Goal: Complete application form

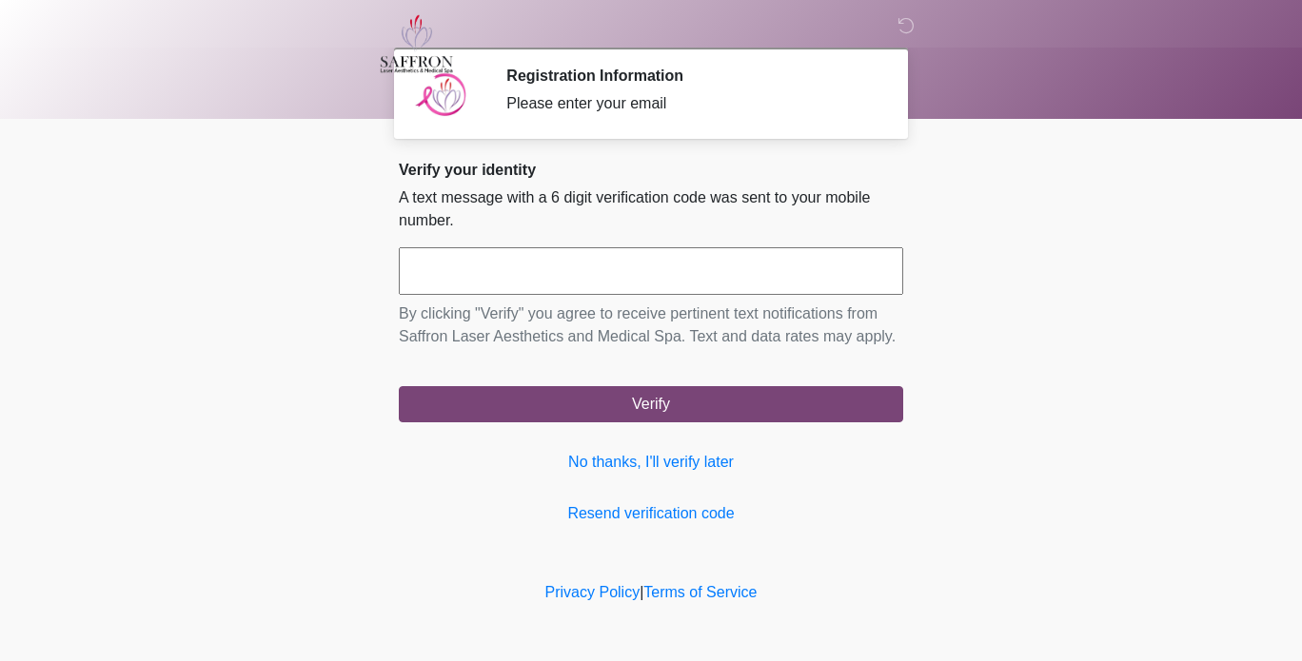
click at [773, 284] on input "text" at bounding box center [651, 271] width 504 height 48
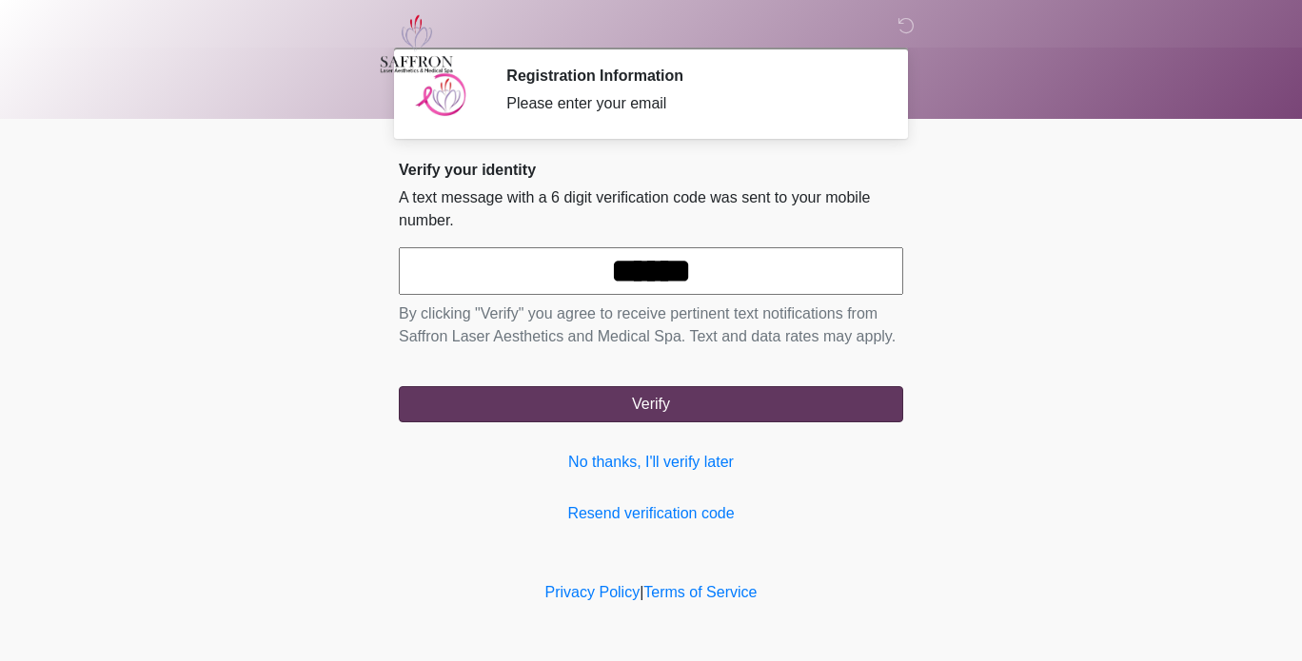
type input "******"
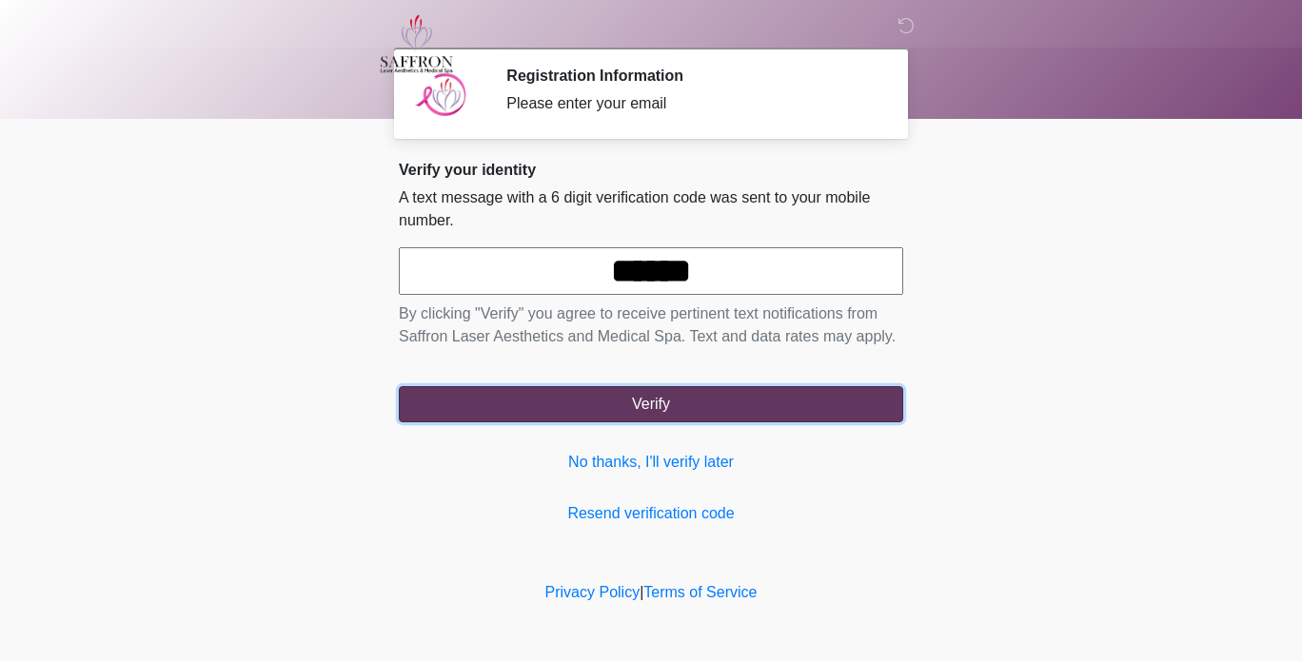
click at [738, 419] on button "Verify" at bounding box center [651, 404] width 504 height 36
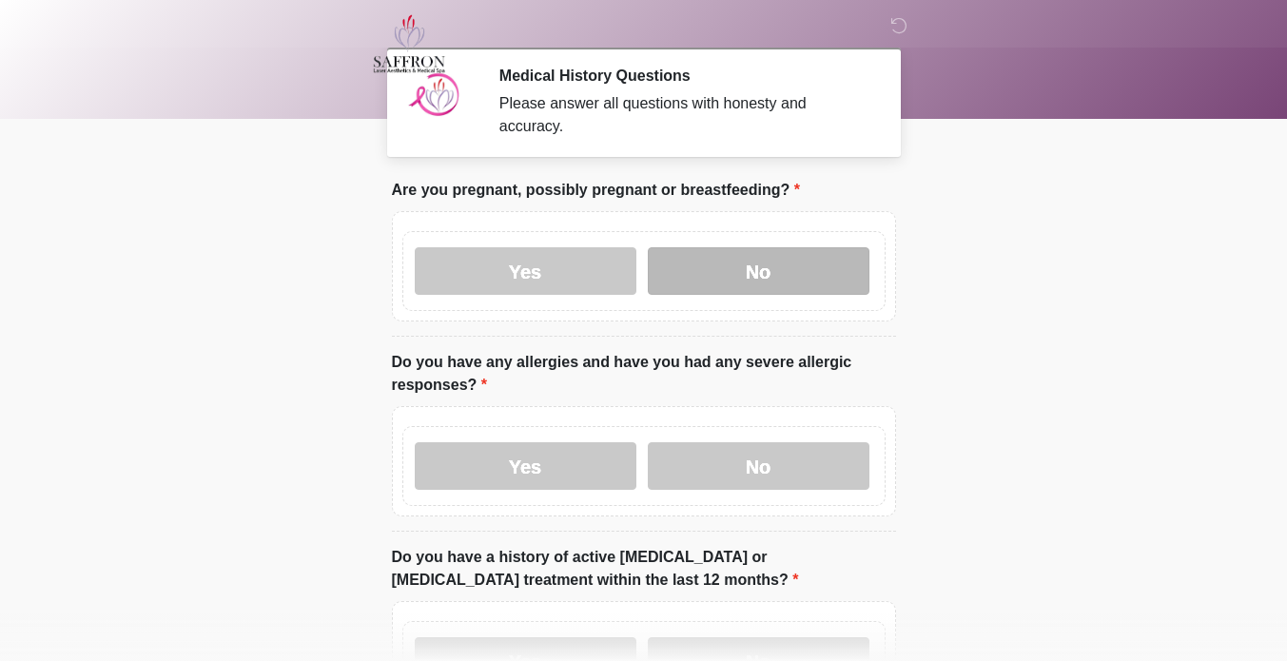
click at [796, 272] on label "No" at bounding box center [759, 271] width 222 height 48
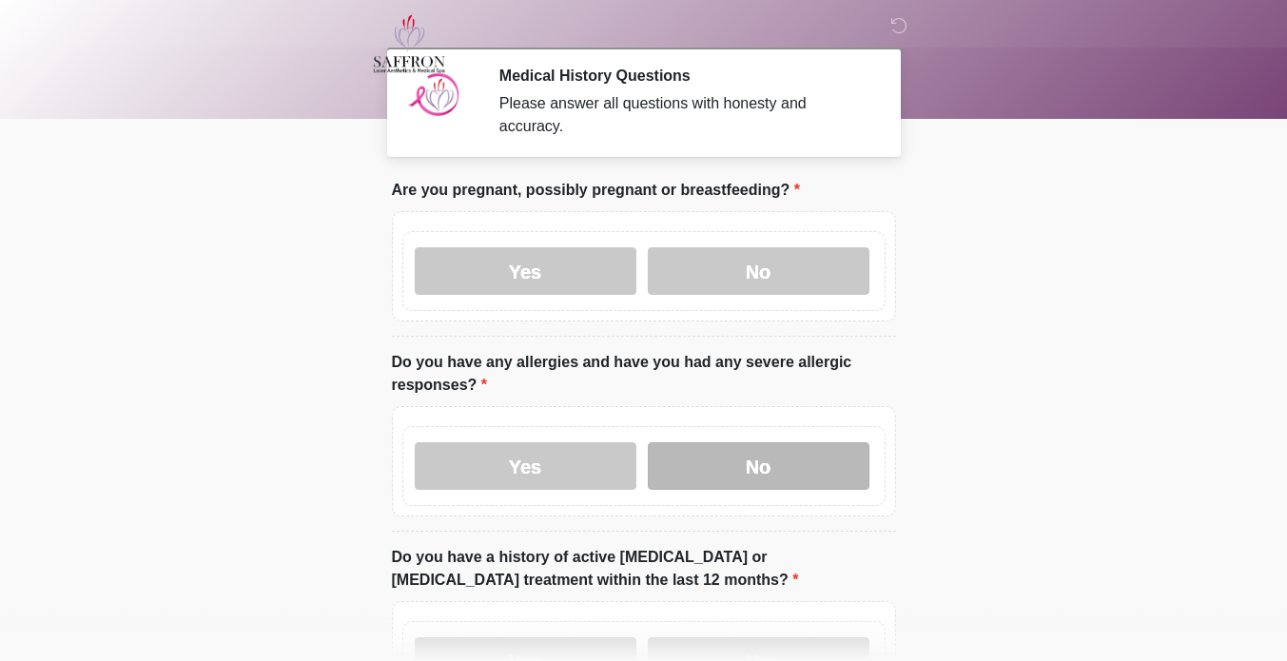
click at [785, 454] on label "No" at bounding box center [759, 466] width 222 height 48
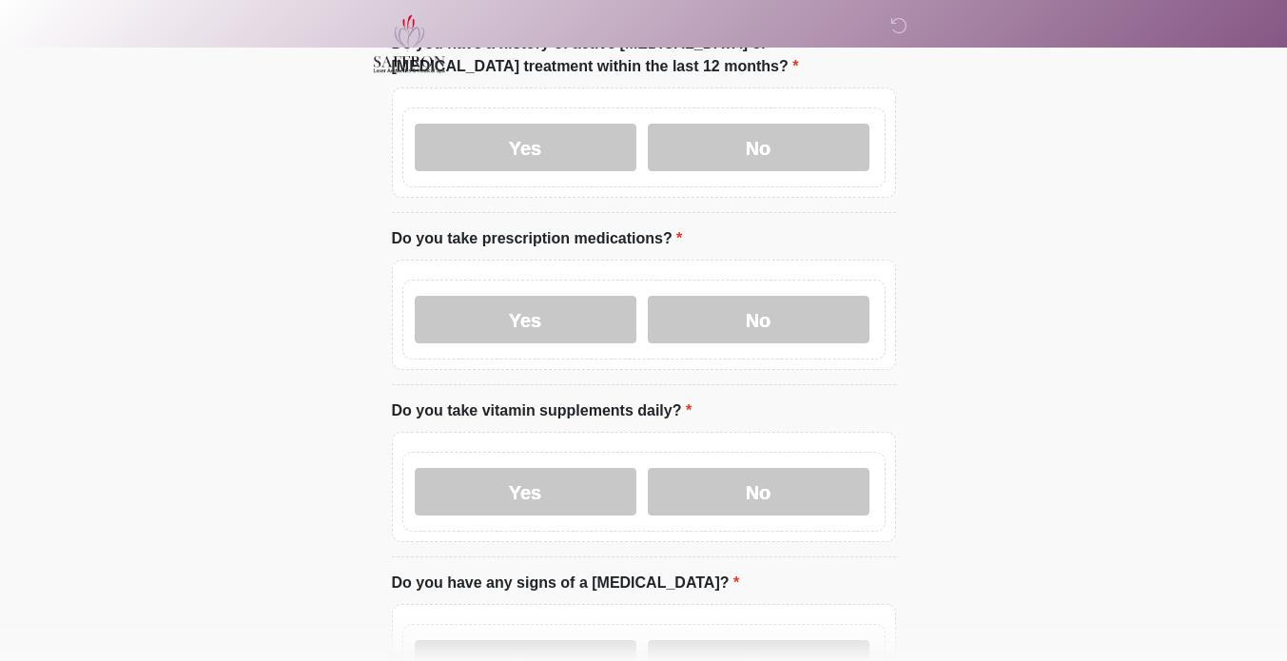
scroll to position [512, 0]
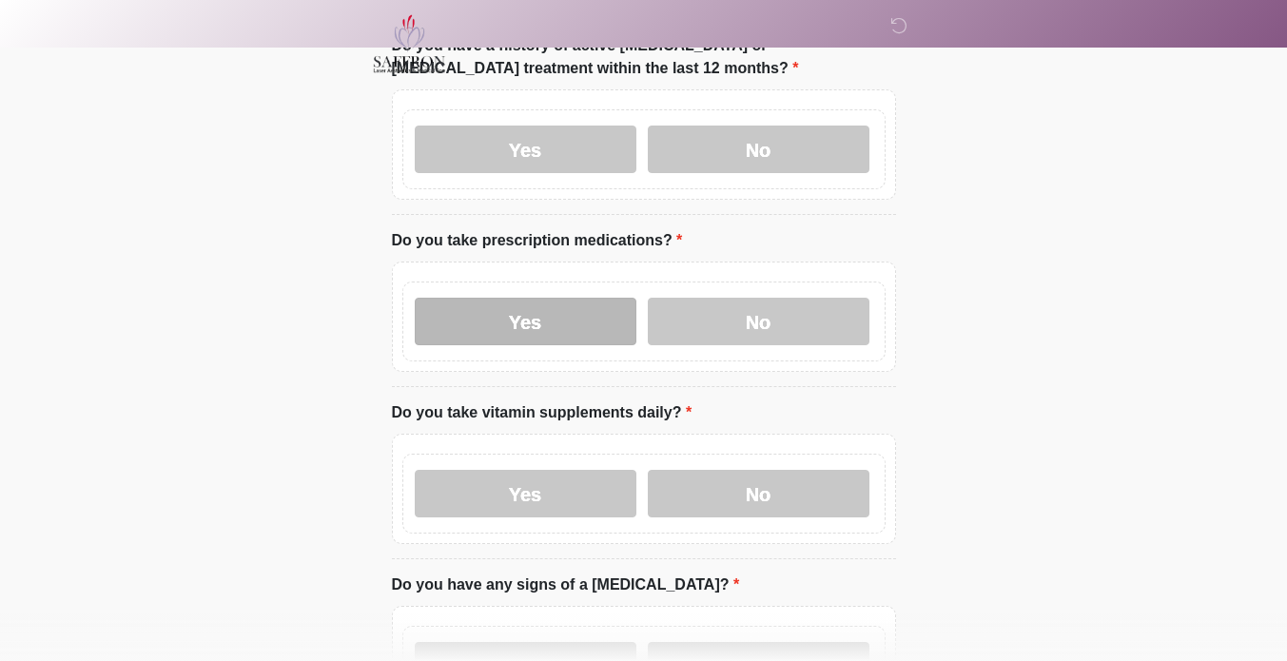
click at [564, 305] on label "Yes" at bounding box center [526, 322] width 222 height 48
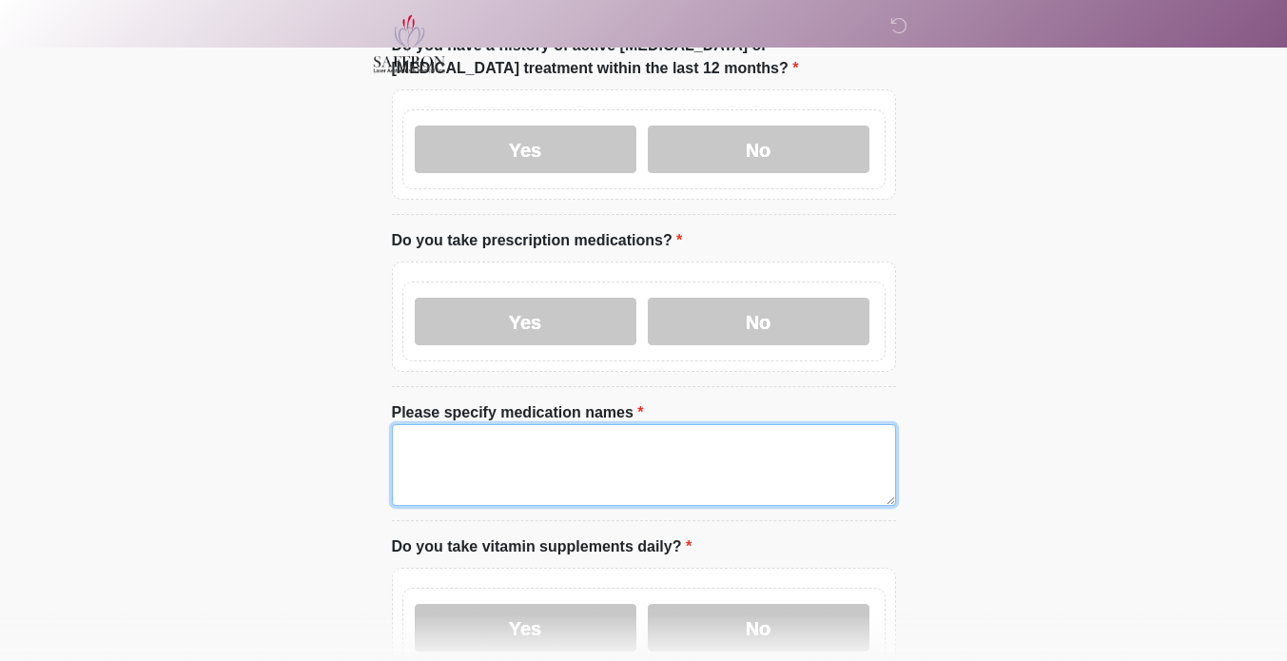
click at [614, 433] on textarea "Please specify medication names" at bounding box center [644, 465] width 504 height 82
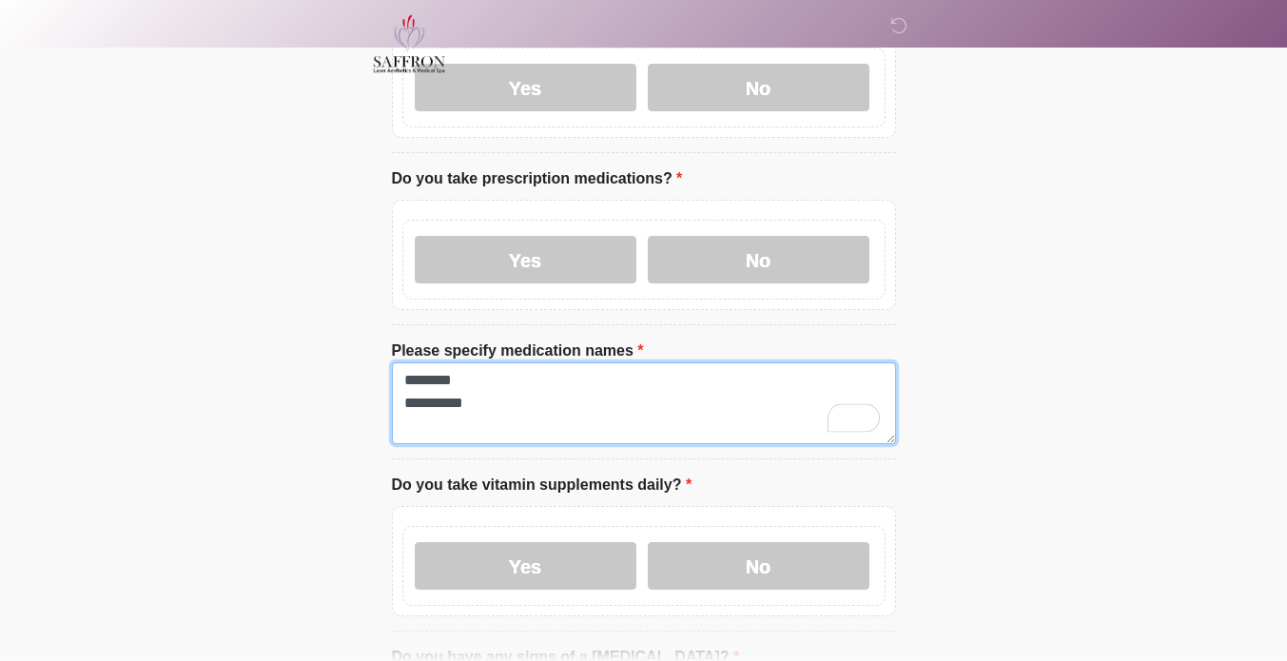
scroll to position [669, 0]
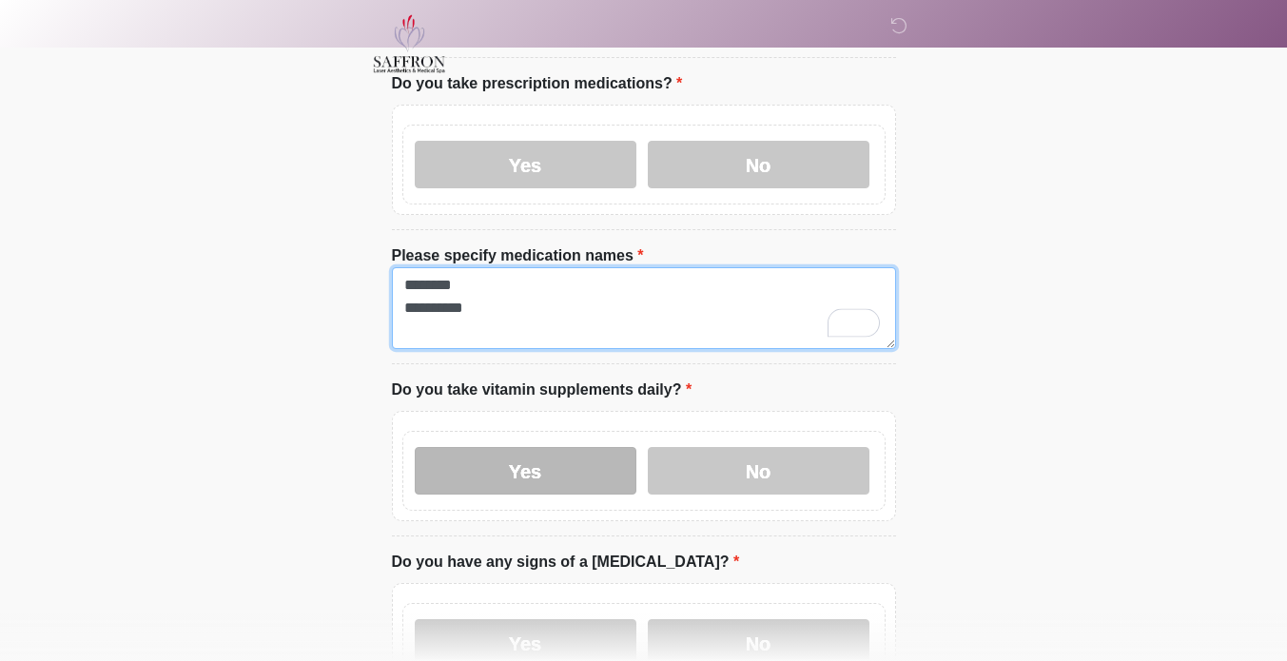
type textarea "******** *********"
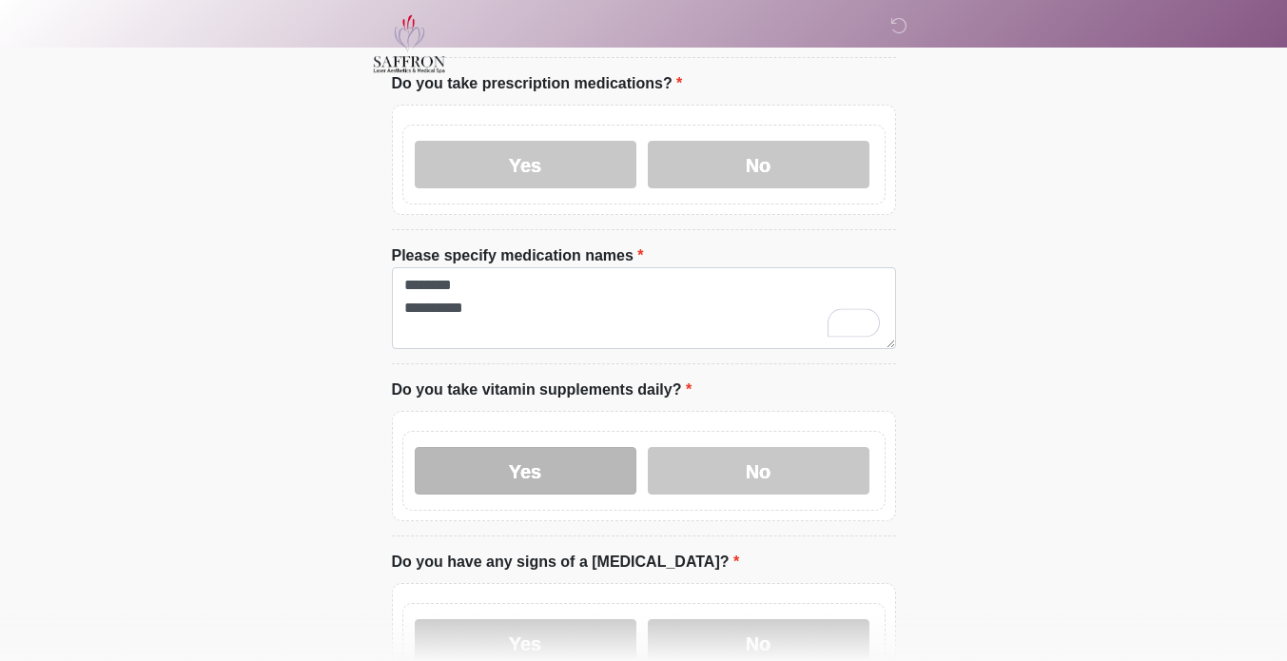
click at [579, 471] on label "Yes" at bounding box center [526, 471] width 222 height 48
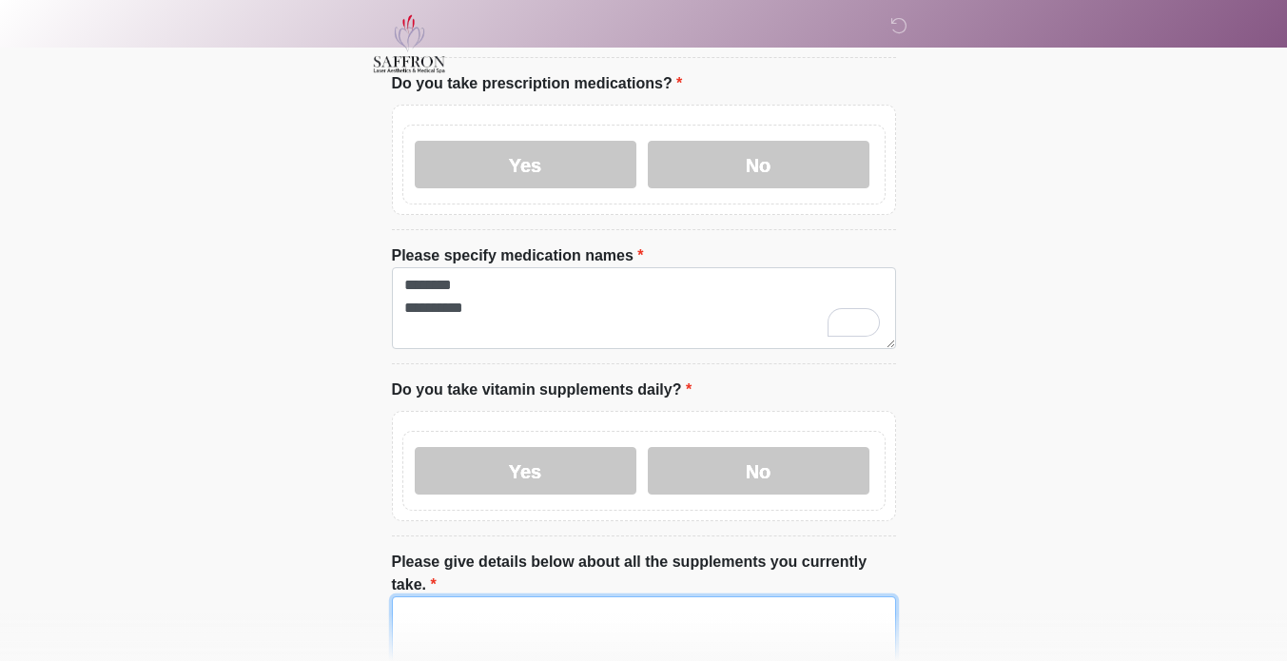
click at [588, 597] on textarea "Please give details below about all the supplements you currently take." at bounding box center [644, 638] width 504 height 82
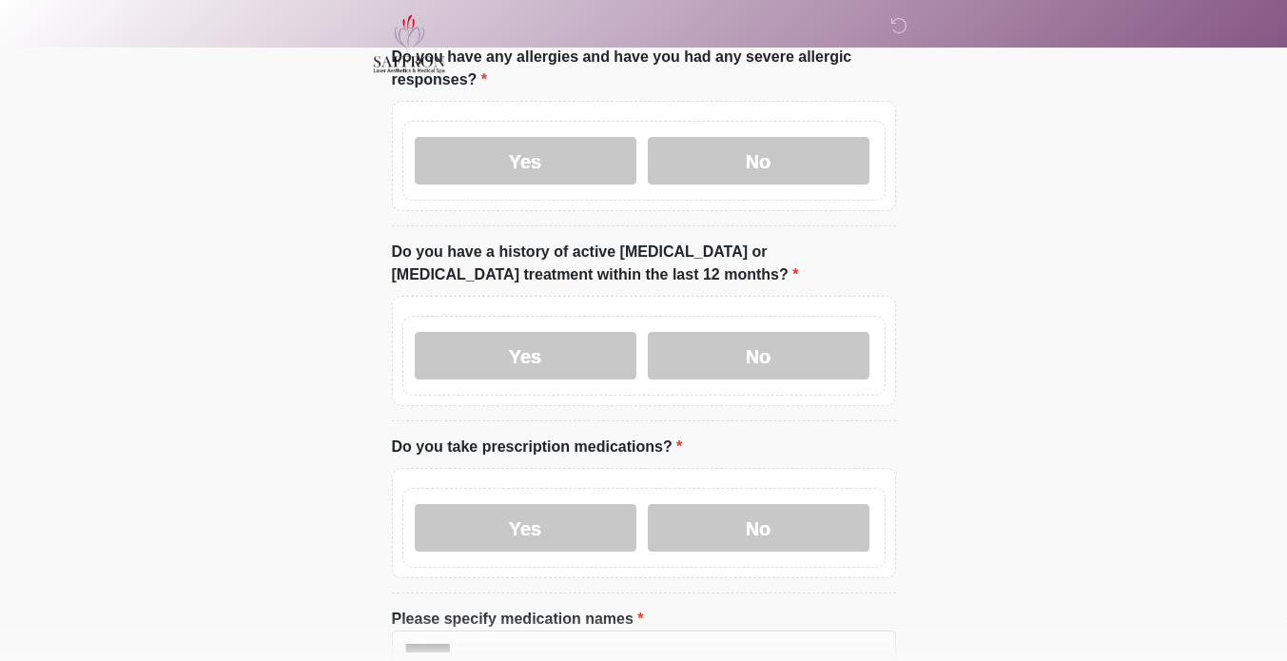
scroll to position [312, 0]
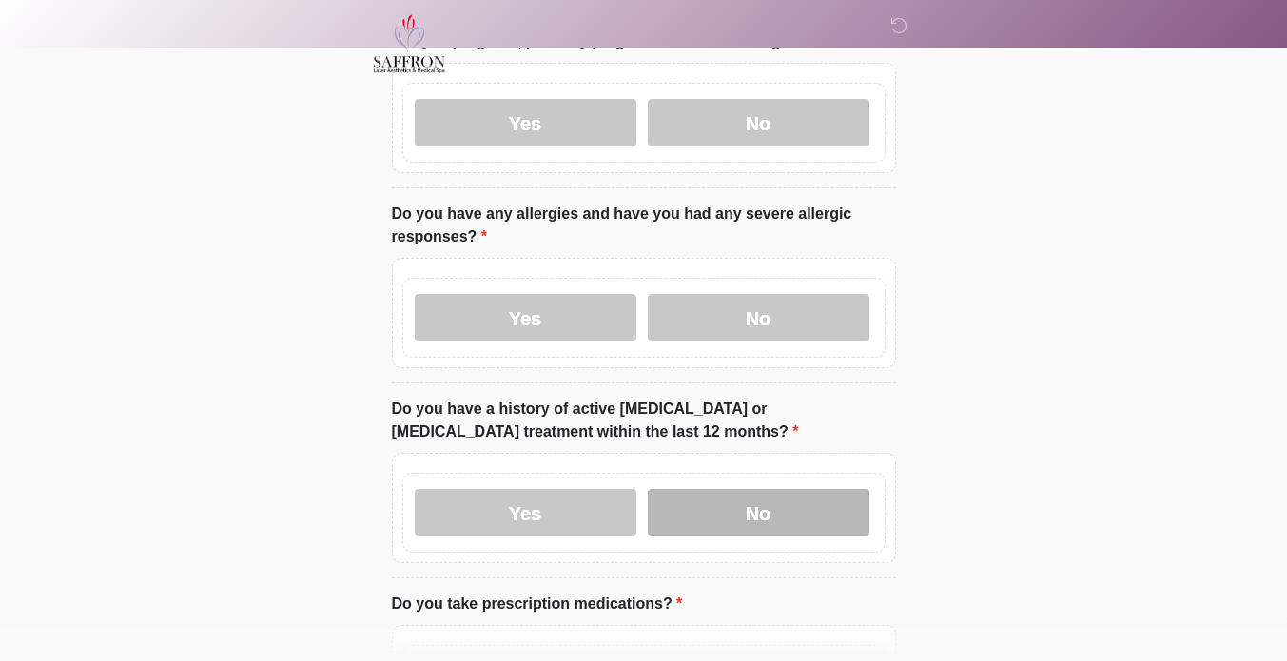
type textarea "**********"
click at [828, 505] on label "No" at bounding box center [759, 513] width 222 height 48
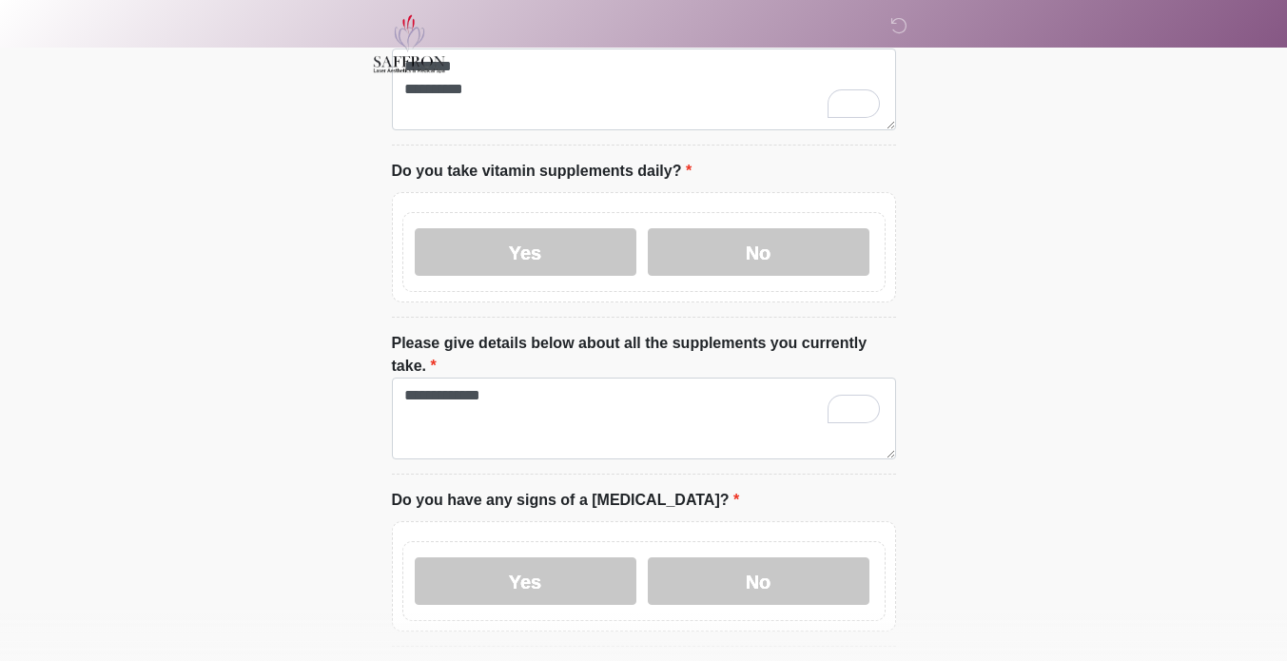
scroll to position [970, 0]
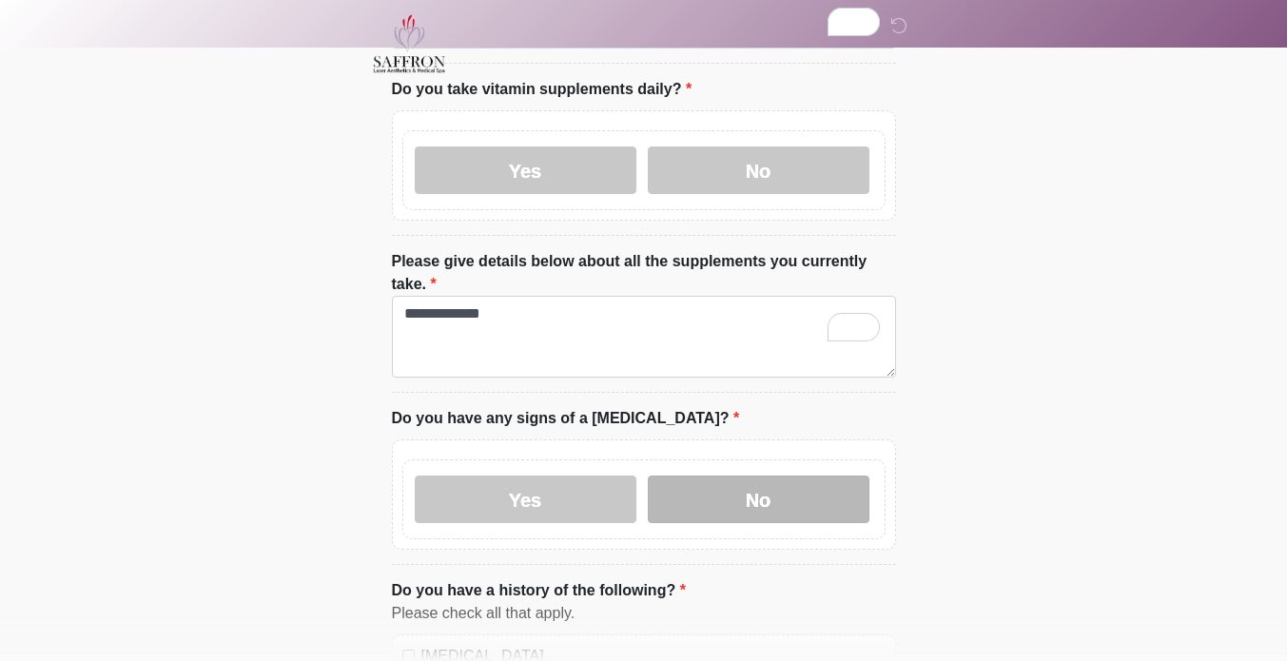
click at [842, 476] on label "No" at bounding box center [759, 500] width 222 height 48
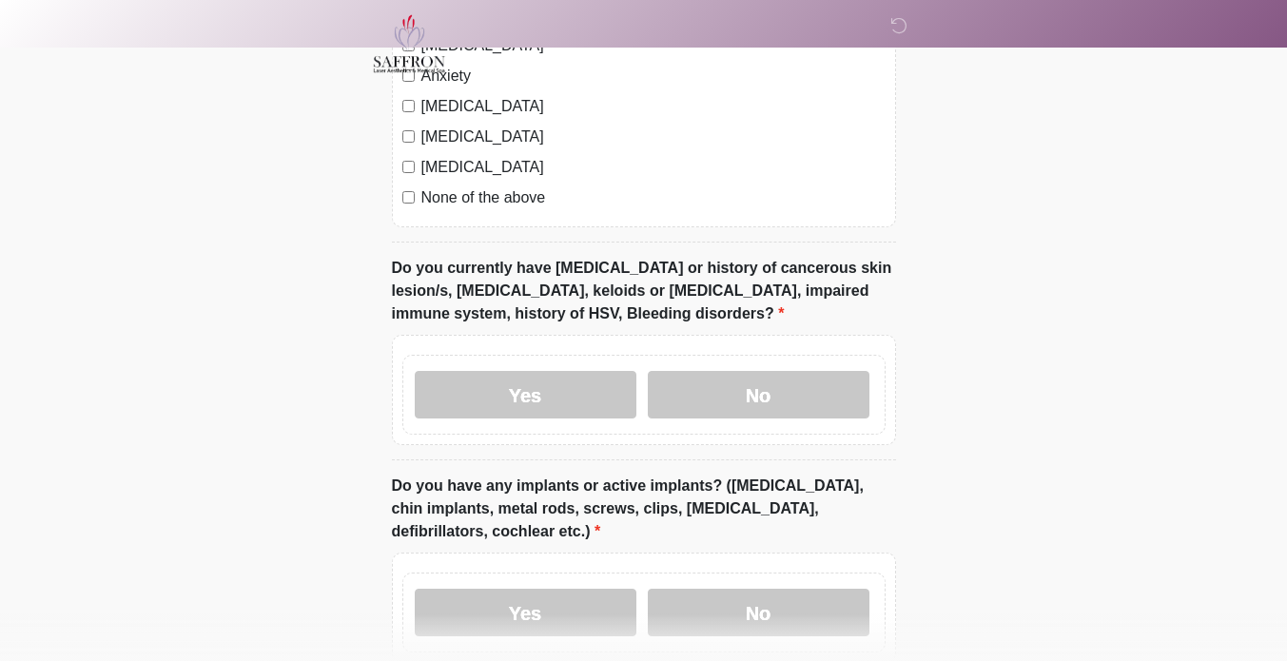
scroll to position [1787, 0]
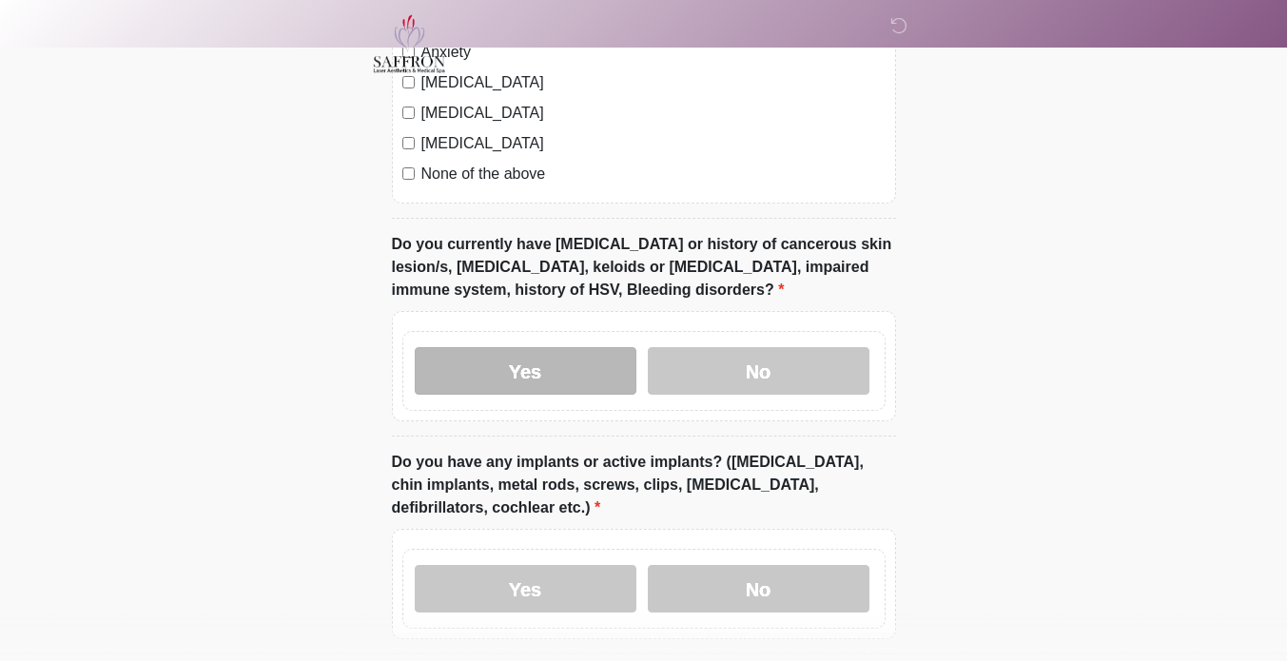
click at [562, 347] on label "Yes" at bounding box center [526, 371] width 222 height 48
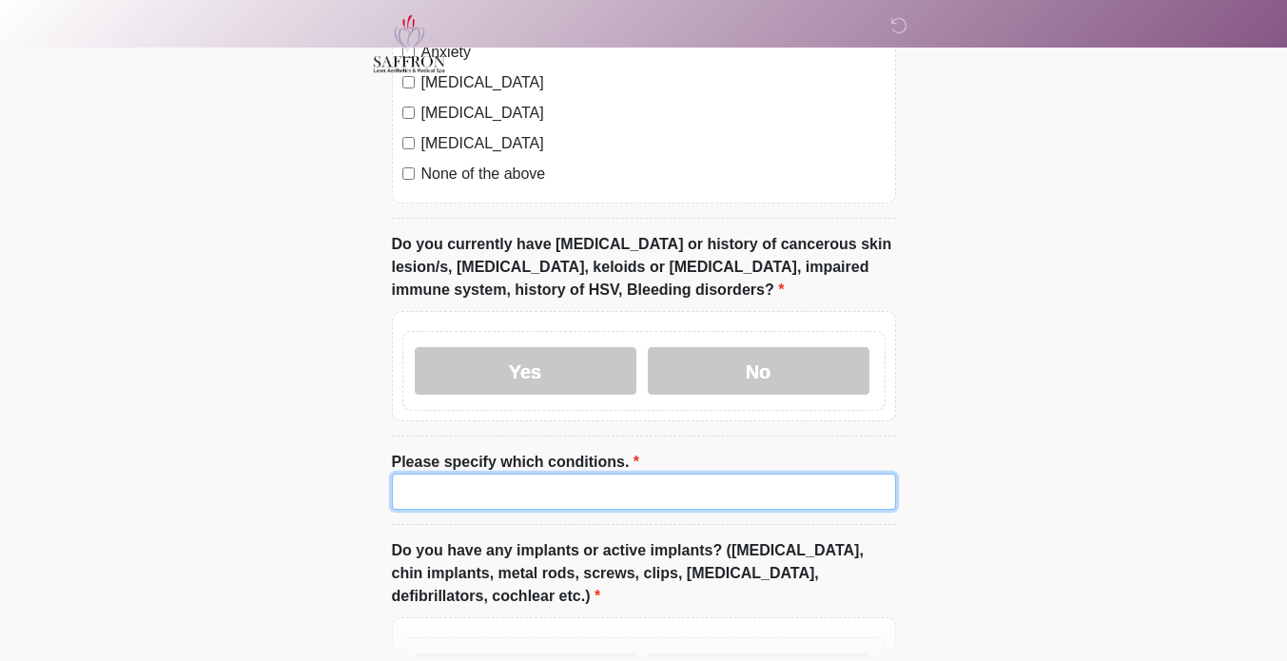
click at [535, 474] on input "Please specify which conditions." at bounding box center [644, 492] width 504 height 36
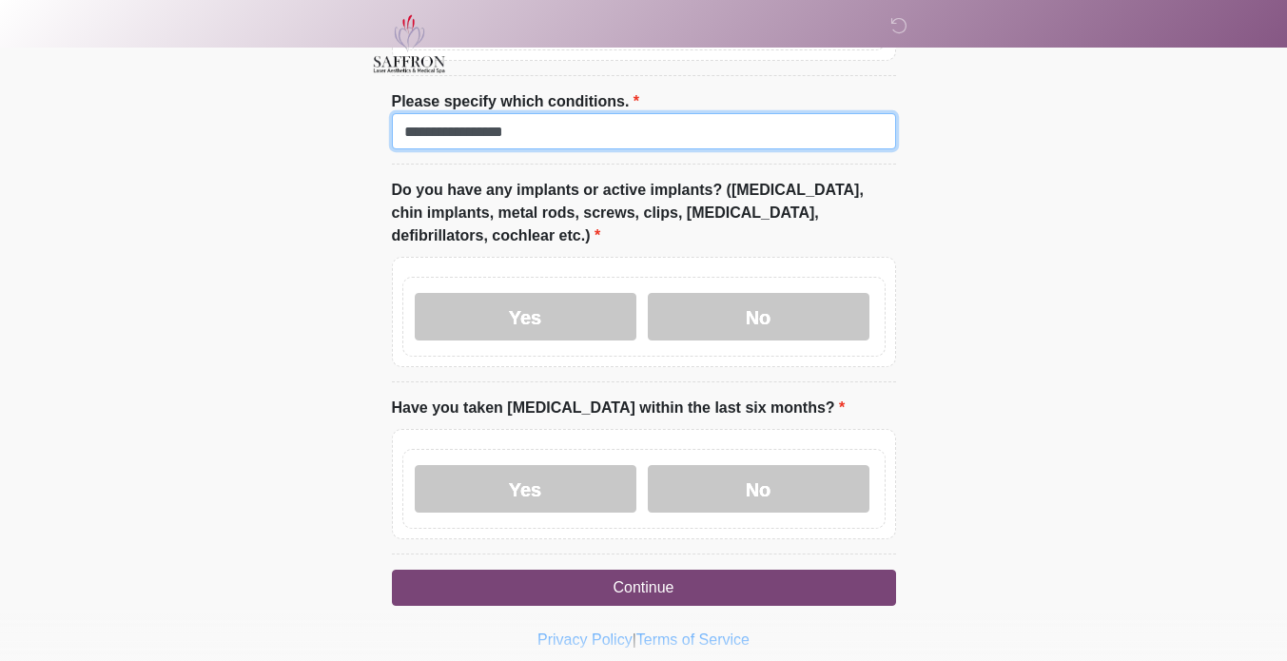
scroll to position [2144, 0]
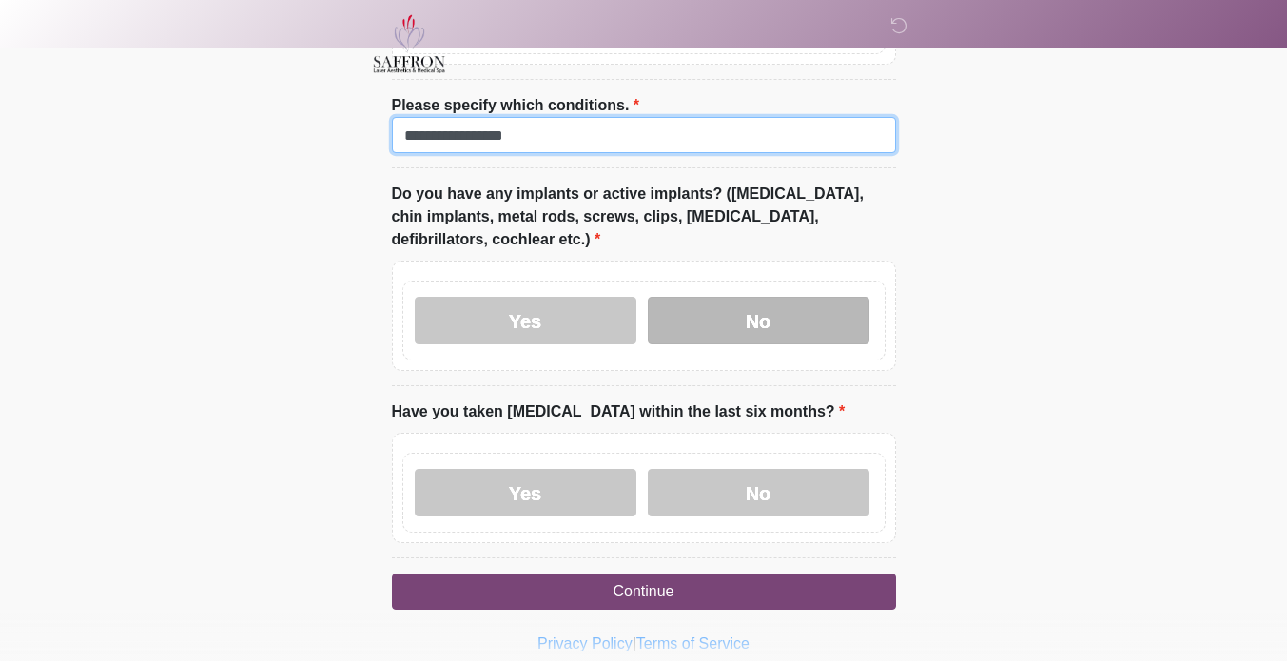
type input "**********"
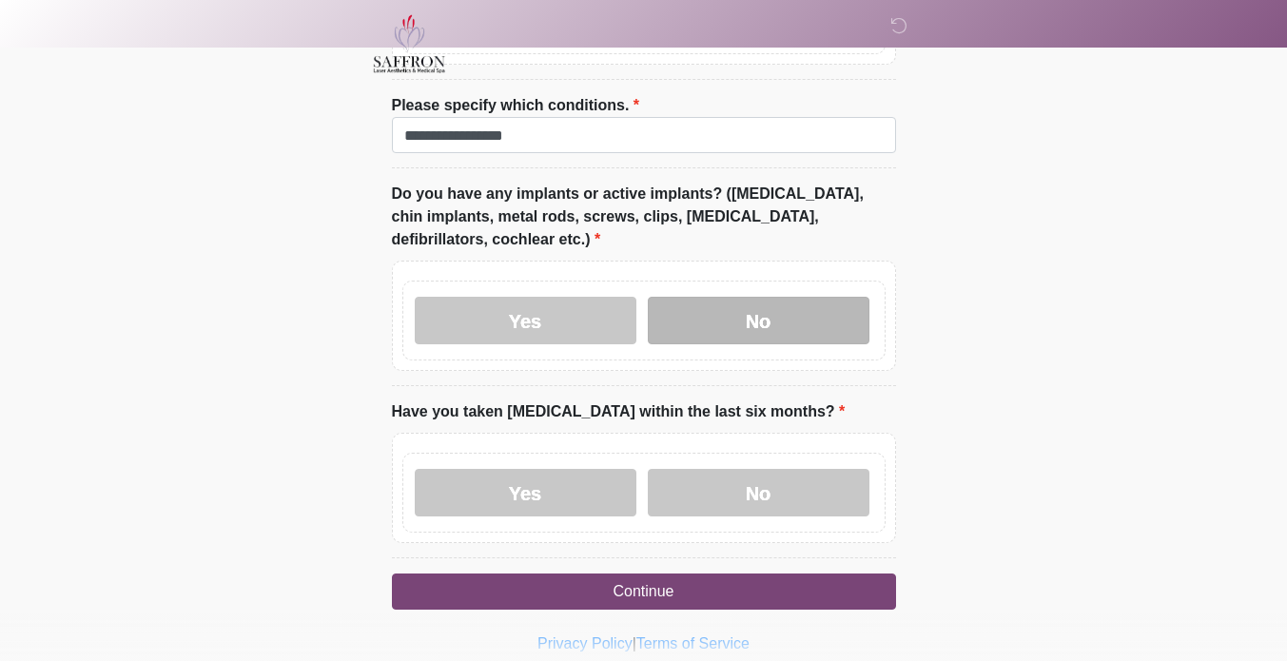
click at [772, 297] on label "No" at bounding box center [759, 321] width 222 height 48
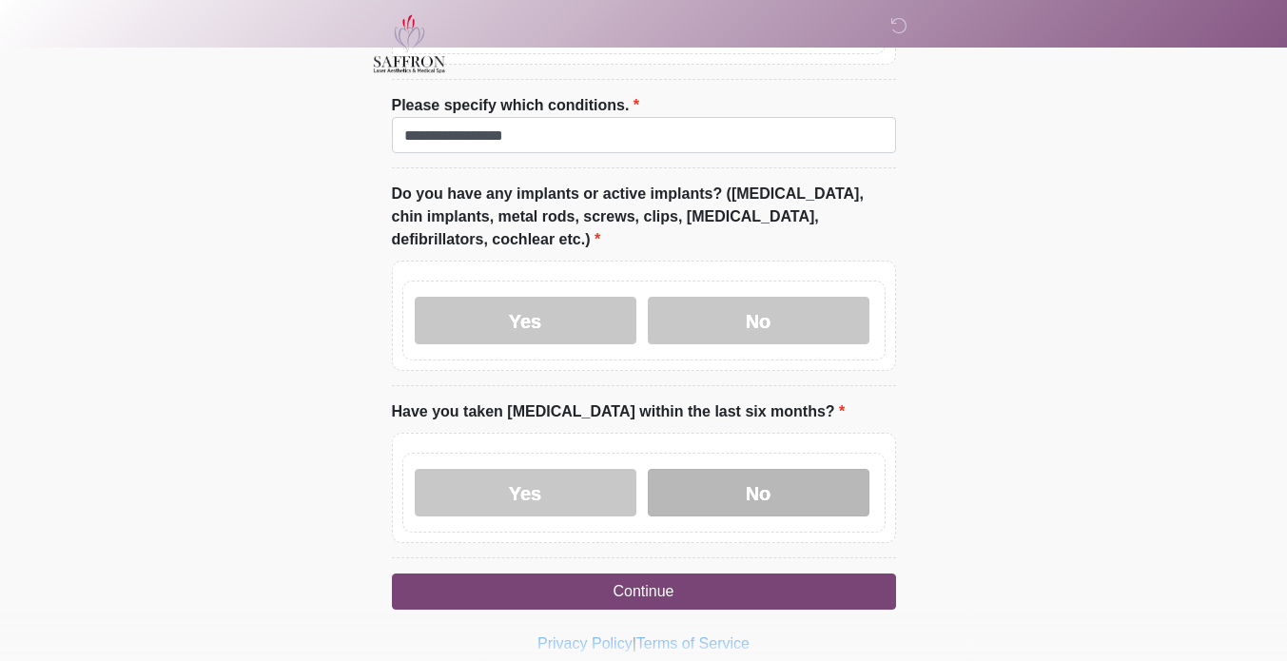
click at [753, 469] on label "No" at bounding box center [759, 493] width 222 height 48
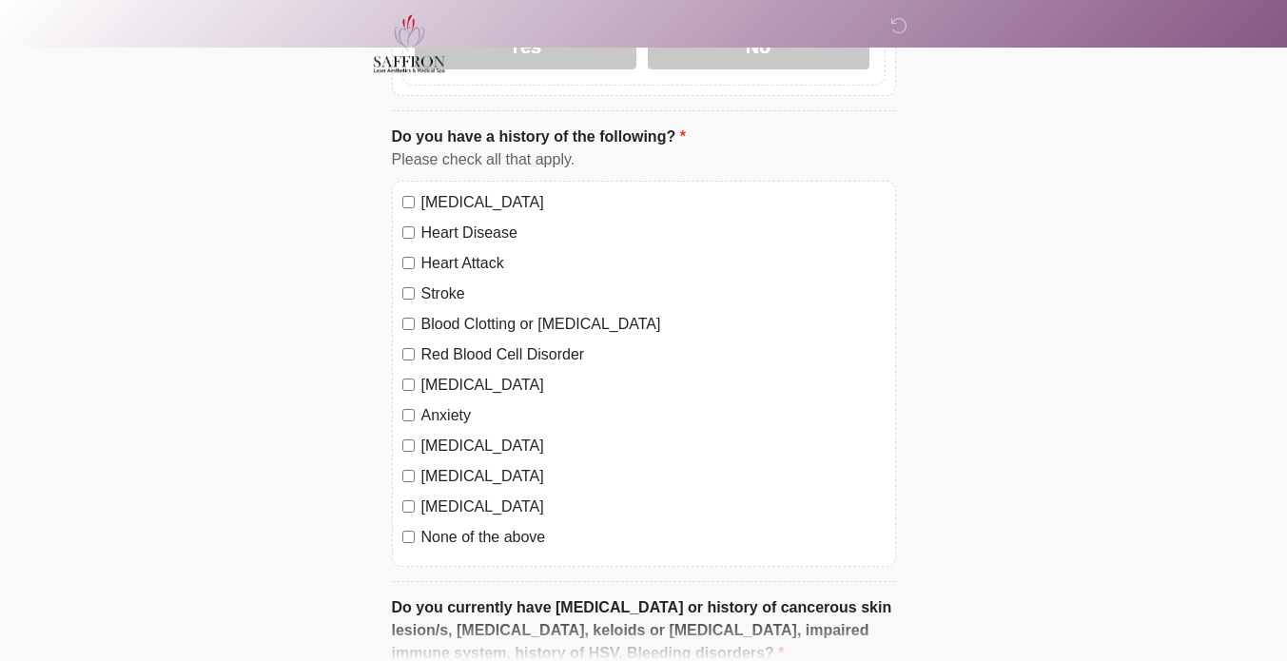
scroll to position [2147, 0]
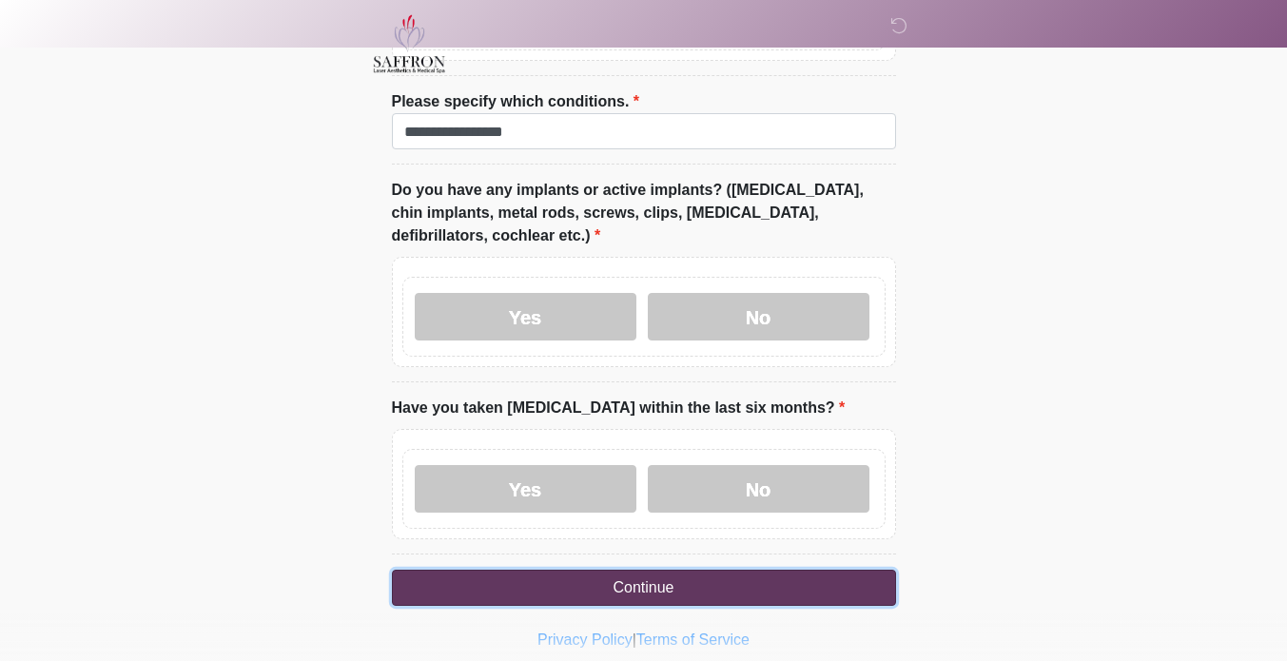
click at [796, 570] on button "Continue" at bounding box center [644, 588] width 504 height 36
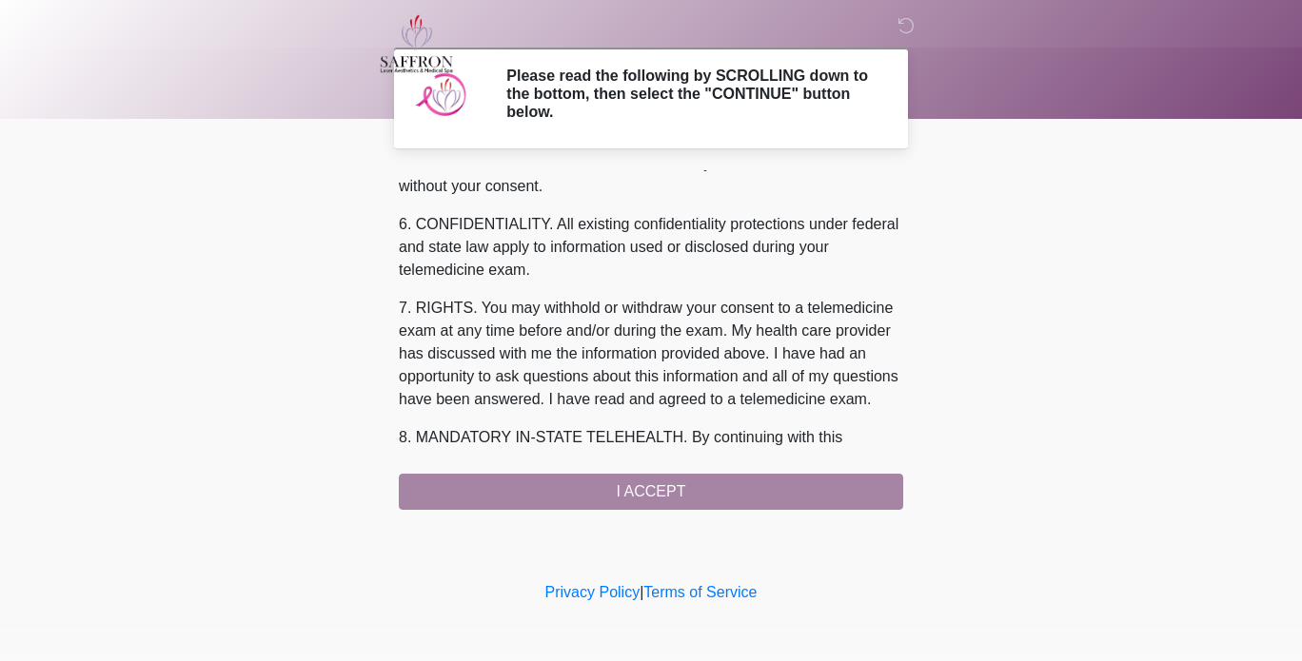
scroll to position [846, 0]
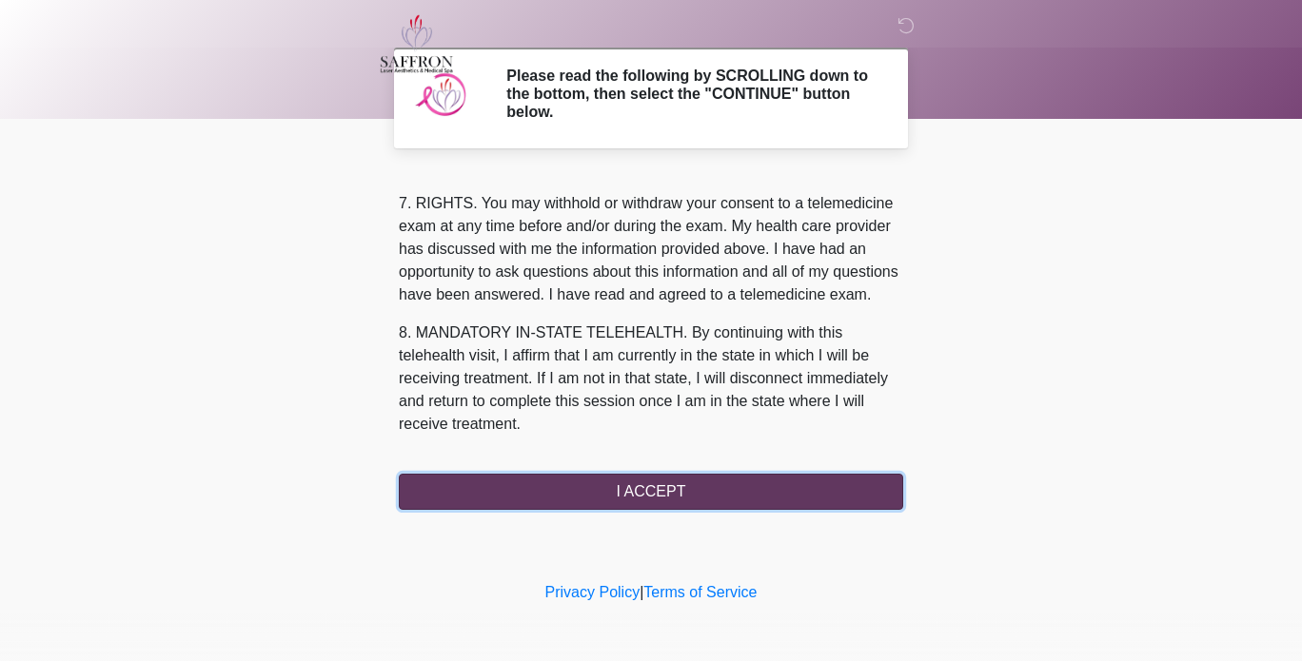
click at [712, 483] on button "I ACCEPT" at bounding box center [651, 492] width 504 height 36
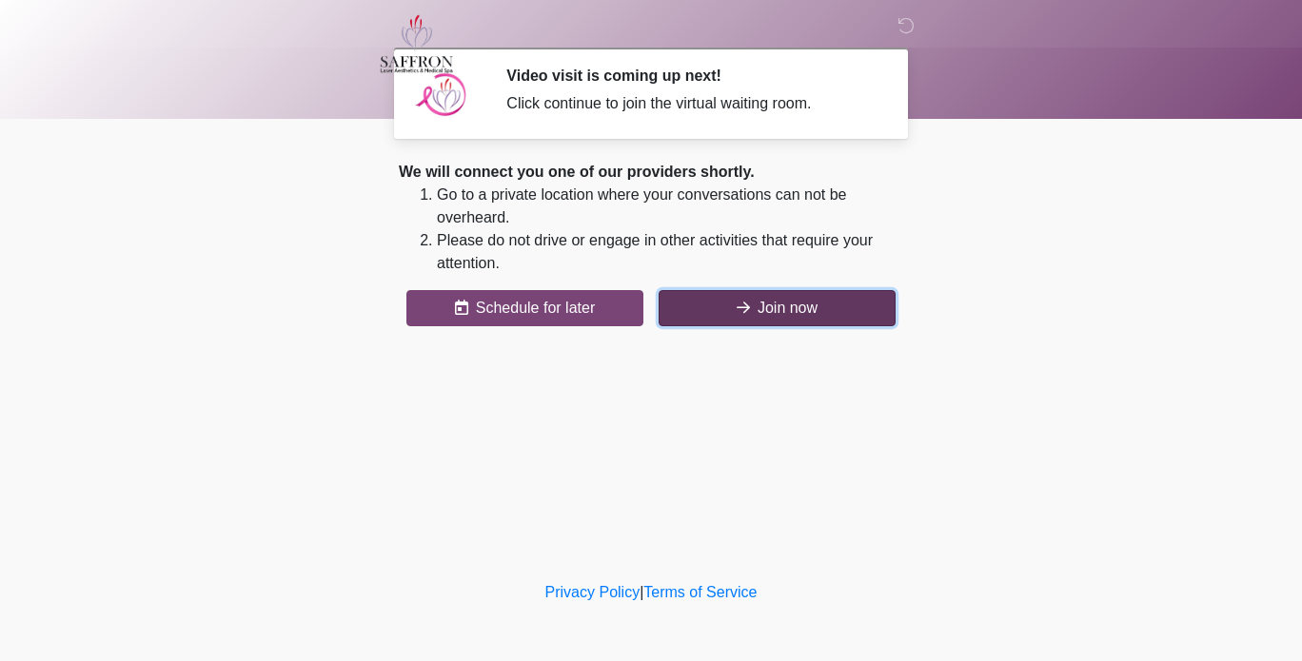
click at [847, 322] on button "Join now" at bounding box center [776, 308] width 237 height 36
